Goal: Check status: Check status

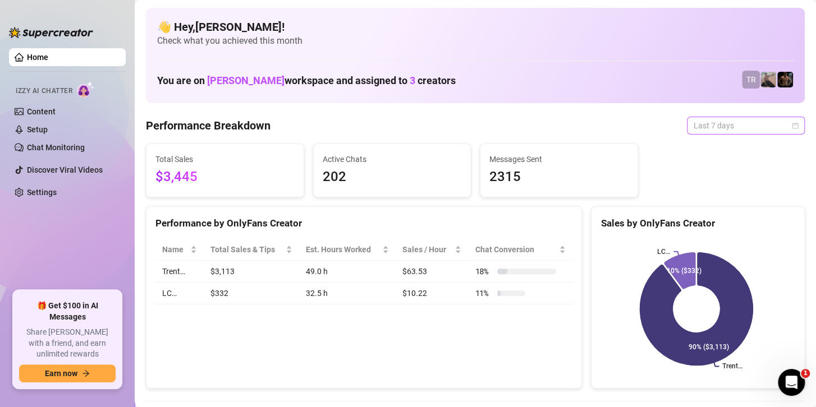
click at [702, 128] on span "Last 7 days" at bounding box center [745, 125] width 104 height 17
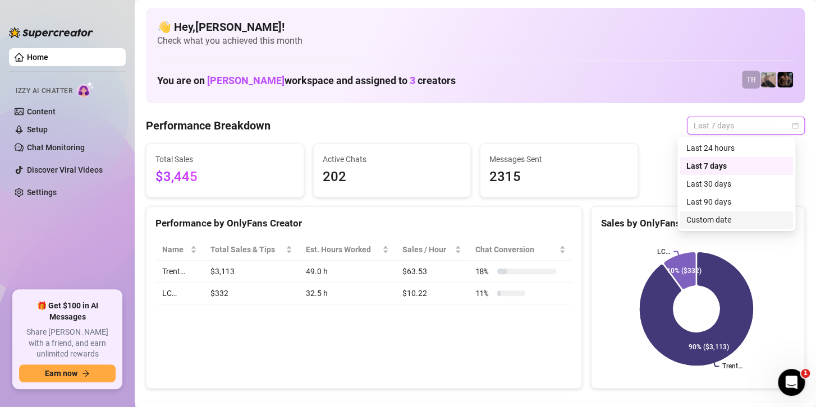
click at [705, 217] on div "Custom date" at bounding box center [736, 220] width 100 height 12
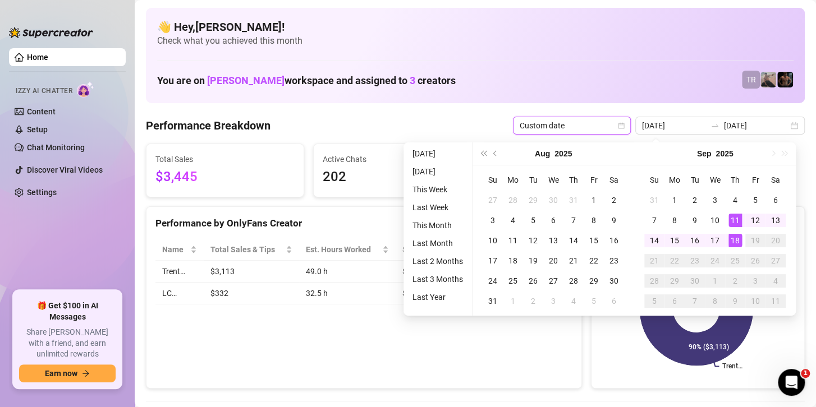
type input "[DATE]"
click at [735, 239] on div "18" at bounding box center [734, 240] width 13 height 13
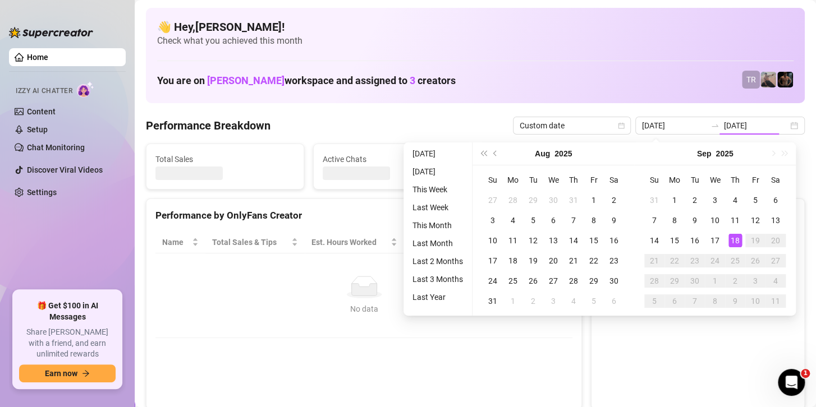
type input "[DATE]"
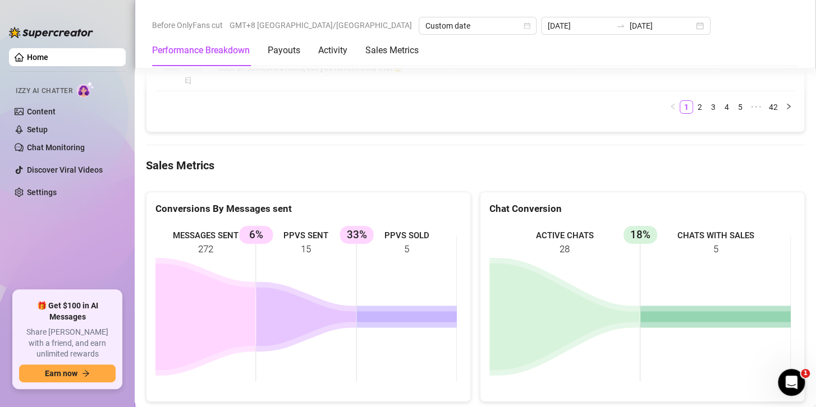
scroll to position [1842, 0]
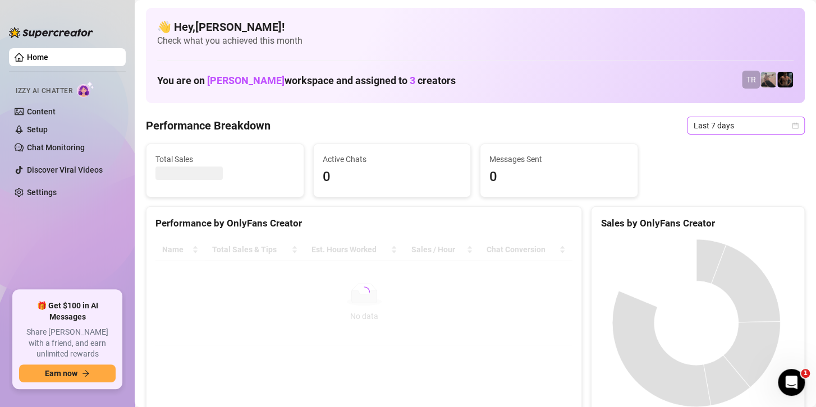
click at [725, 124] on span "Last 7 days" at bounding box center [745, 125] width 104 height 17
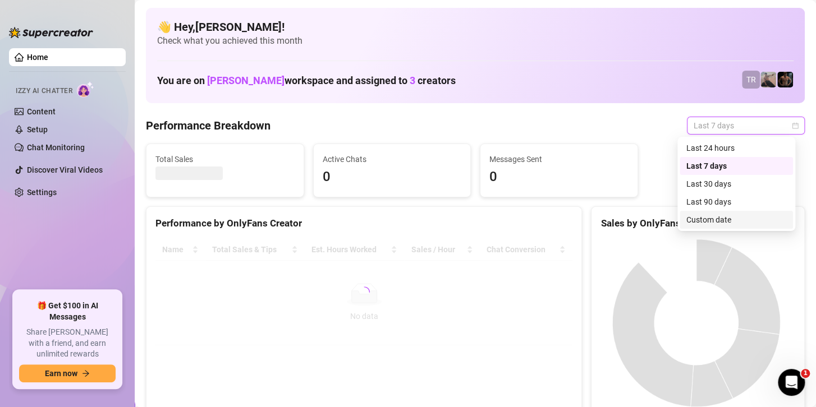
click at [698, 223] on div "Custom date" at bounding box center [736, 220] width 100 height 12
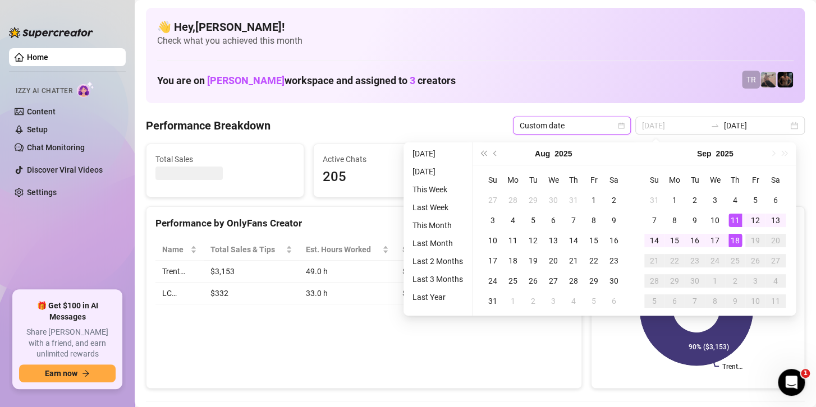
type input "[DATE]"
click at [731, 240] on div "18" at bounding box center [734, 240] width 13 height 13
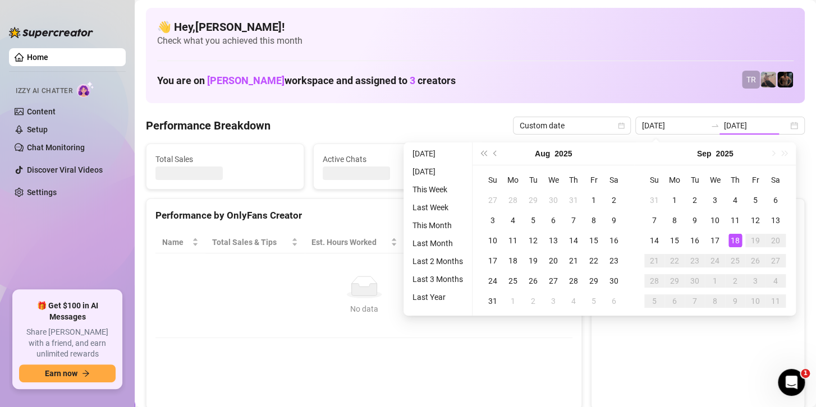
type input "[DATE]"
